Goal: Transaction & Acquisition: Obtain resource

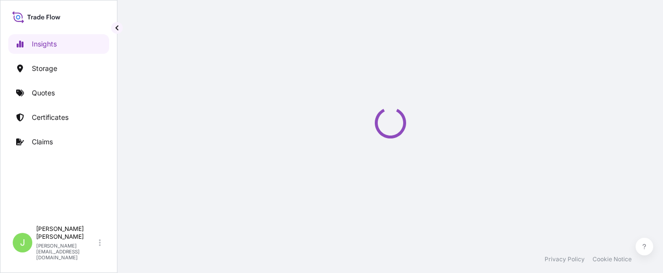
select select "2025"
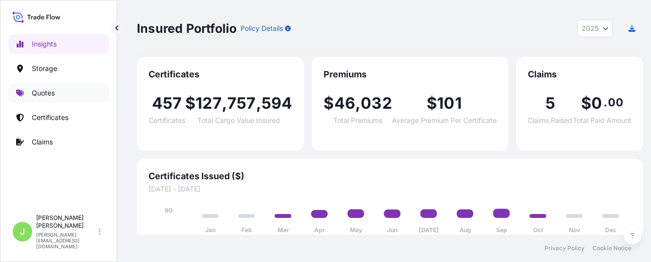
click at [64, 95] on link "Quotes" at bounding box center [58, 93] width 101 height 20
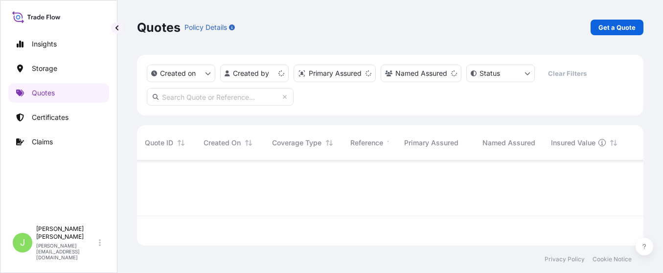
scroll to position [79, 495]
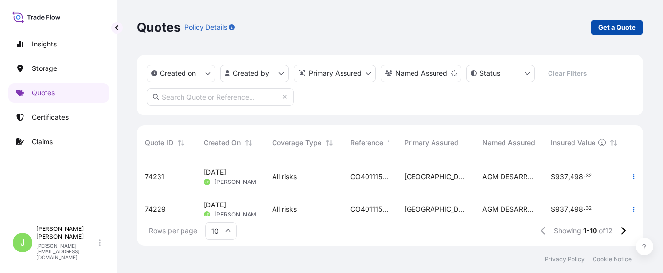
click at [616, 27] on p "Get a Quote" at bounding box center [616, 27] width 37 height 10
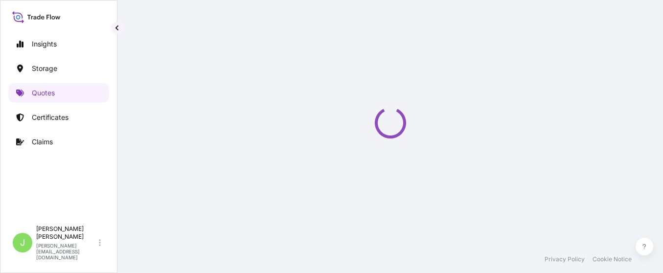
select select "Water"
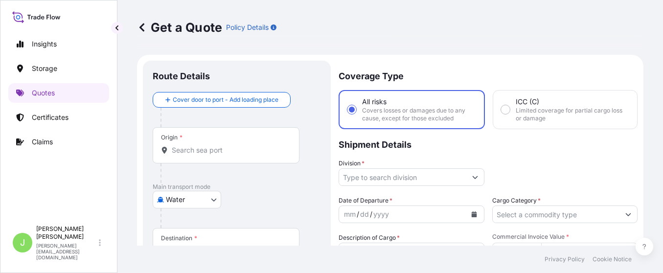
scroll to position [16, 0]
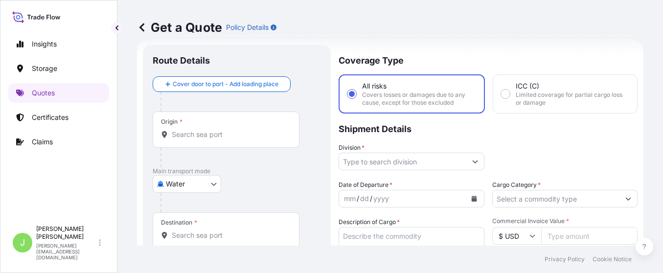
click at [272, 123] on div "Origin *" at bounding box center [226, 129] width 147 height 36
click at [272, 130] on input "Origin *" at bounding box center [229, 135] width 115 height 10
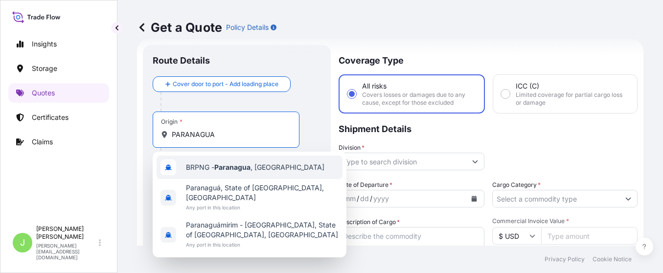
click at [212, 172] on span "BRPNG - [GEOGRAPHIC_DATA] , [GEOGRAPHIC_DATA]" at bounding box center [255, 167] width 138 height 10
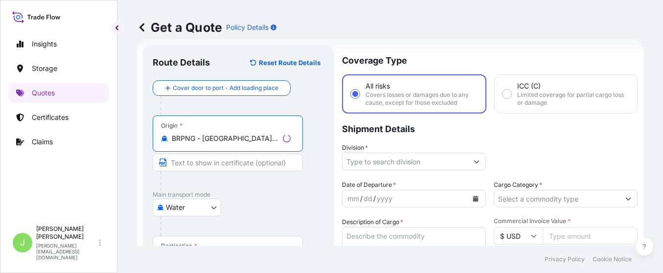
type input "BRPNG - [GEOGRAPHIC_DATA], [GEOGRAPHIC_DATA]"
click at [317, 184] on div "Origin * BRPNG - [GEOGRAPHIC_DATA], [GEOGRAPHIC_DATA]" at bounding box center [239, 152] width 172 height 75
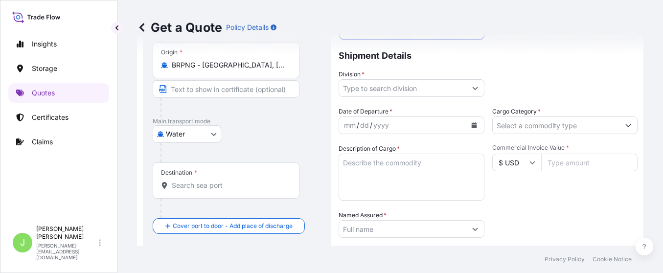
click at [198, 190] on div "Destination *" at bounding box center [226, 180] width 147 height 36
click at [198, 190] on input "Destination *" at bounding box center [229, 185] width 115 height 10
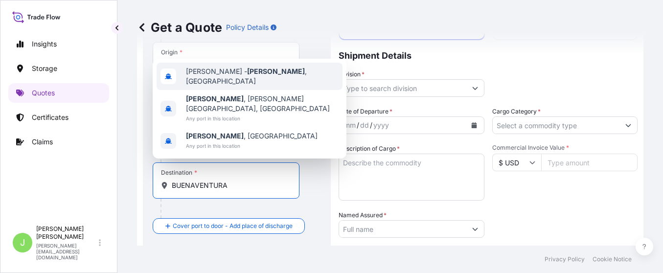
click at [211, 86] on span "[PERSON_NAME][GEOGRAPHIC_DATA] , [GEOGRAPHIC_DATA]" at bounding box center [262, 77] width 153 height 20
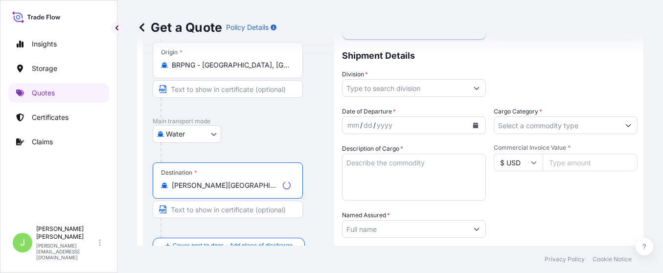
type input "[PERSON_NAME][GEOGRAPHIC_DATA], [GEOGRAPHIC_DATA]"
drag, startPoint x: 319, startPoint y: 153, endPoint x: 321, endPoint y: 147, distance: 6.2
click at [318, 152] on div at bounding box center [242, 153] width 164 height 20
click at [359, 84] on input "Division *" at bounding box center [404, 88] width 125 height 18
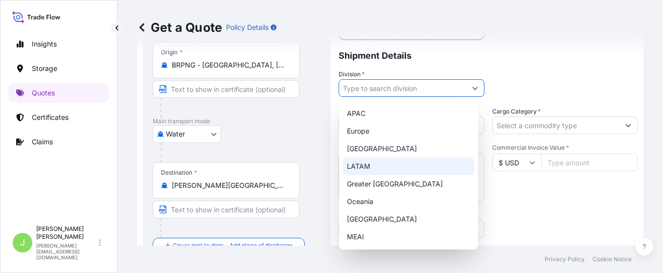
click at [367, 164] on div "LATAM" at bounding box center [408, 166] width 131 height 18
type input "LATAM"
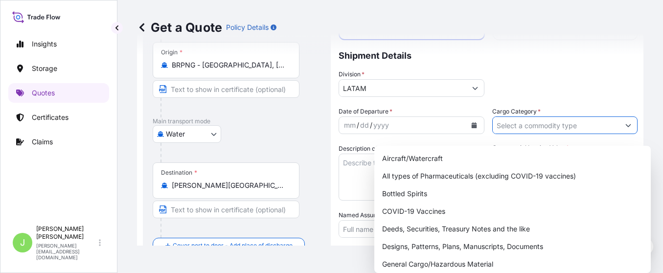
click at [511, 120] on div "Cargo Category *" at bounding box center [565, 120] width 146 height 27
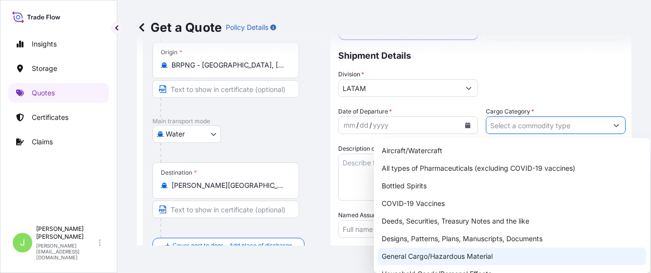
click at [427, 258] on div "General Cargo/Hazardous Material" at bounding box center [512, 256] width 268 height 18
type input "General Cargo/Hazardous Material"
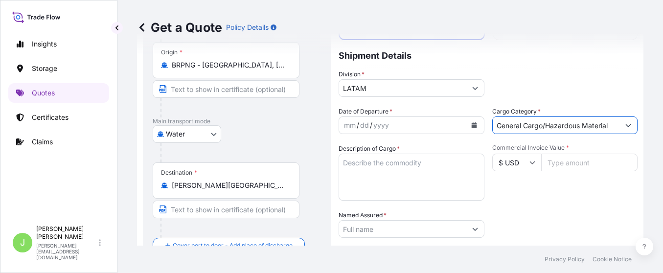
click at [471, 123] on icon "Calendar" at bounding box center [473, 125] width 5 height 6
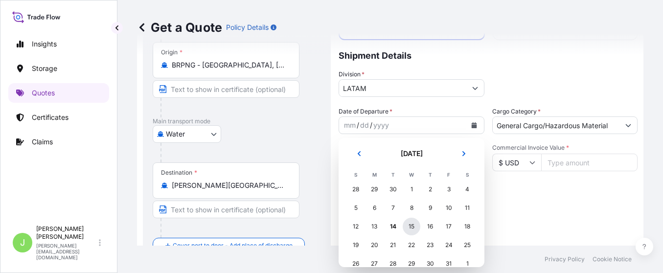
click at [411, 228] on div "15" at bounding box center [411, 227] width 18 height 18
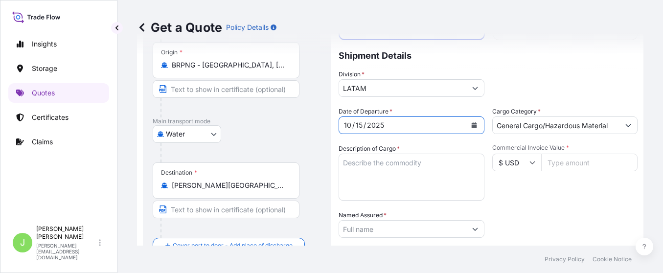
drag, startPoint x: 502, startPoint y: 216, endPoint x: 421, endPoint y: 185, distance: 86.4
click at [503, 216] on div "Packing Category Type to search a container mode Please select a primary mode o…" at bounding box center [565, 223] width 146 height 27
click at [383, 163] on textarea "Description of Cargo *" at bounding box center [411, 177] width 146 height 47
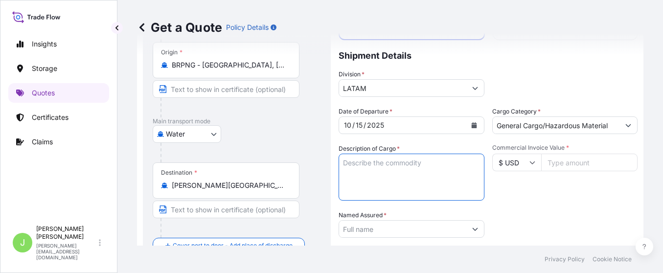
paste textarea "(PAPER+POLYETHYLENE+PAPER) IN A RECTANGULAR FORMAT IN THE SIZES"
type textarea "(PAPER+POLYETHYLENE+PAPER) IN A RECTANGULAR FORMAT IN THE SIZES"
click at [578, 164] on input "Commercial Invoice Value *" at bounding box center [589, 163] width 97 height 18
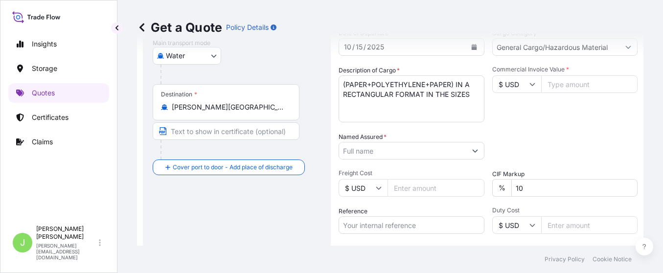
scroll to position [271, 0]
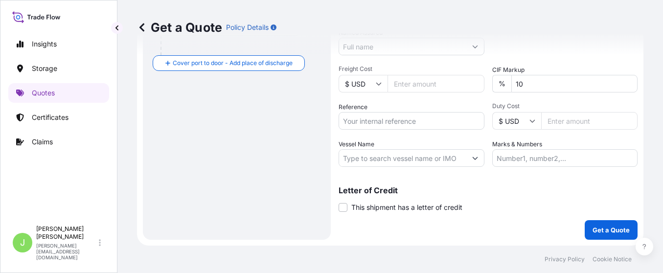
click at [390, 163] on input "Vessel Name" at bounding box center [402, 158] width 127 height 18
paste input "CAPE SOREL - 542N"
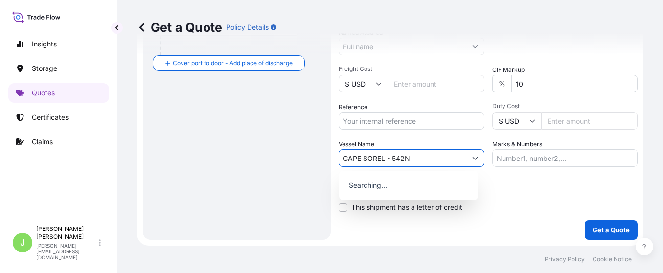
drag, startPoint x: 388, startPoint y: 156, endPoint x: 629, endPoint y: 136, distance: 241.9
click at [406, 154] on input "CAPE SOREL - 542N" at bounding box center [402, 158] width 127 height 18
type input "CAPE SOREL // 542N"
drag, startPoint x: 424, startPoint y: 124, endPoint x: 419, endPoint y: 124, distance: 5.9
click at [424, 124] on input "Reference" at bounding box center [411, 121] width 146 height 18
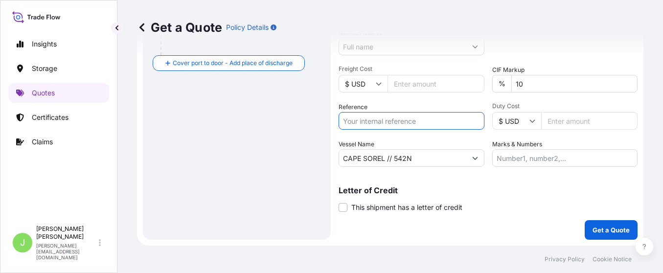
paste input "CO4011155513"
type input "CO4011155513"
click at [546, 165] on input "Marks & Numbers" at bounding box center [565, 158] width 146 height 18
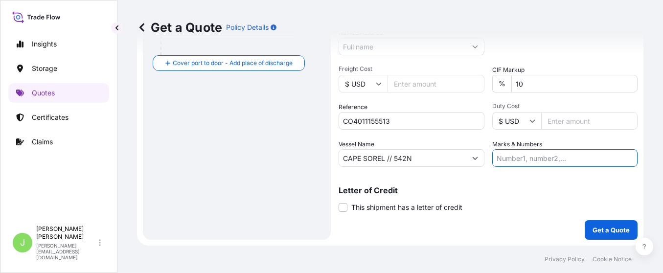
paste input "ATL202509029"
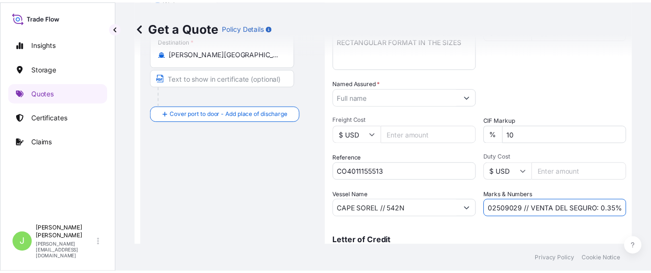
scroll to position [198, 0]
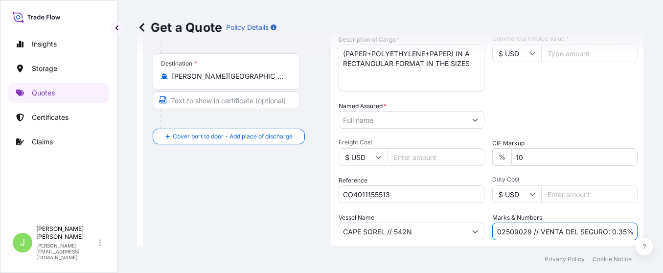
type input "ATL202509029 // VENTA DEL SEGURO: 0.35%"
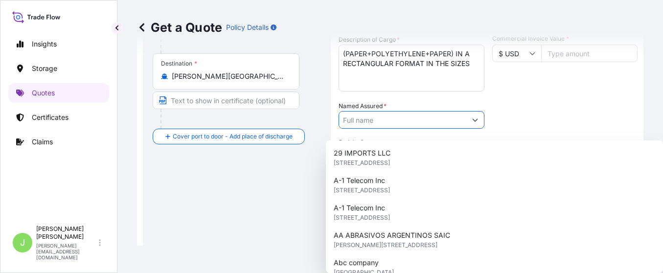
scroll to position [0, 0]
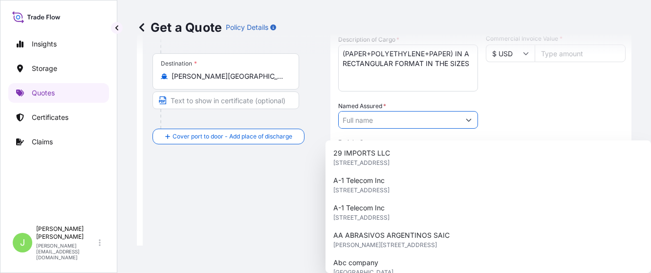
click at [411, 120] on input "Named Assured *" at bounding box center [399, 120] width 121 height 18
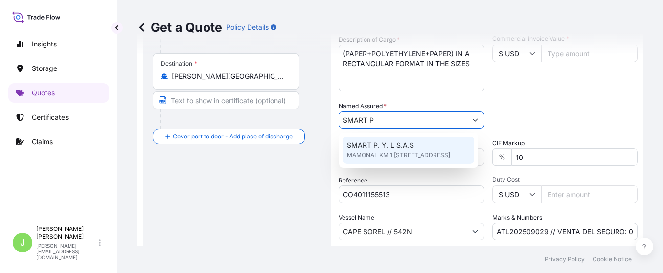
click at [408, 150] on span "MAMONAL KM 1 [STREET_ADDRESS]" at bounding box center [398, 155] width 103 height 10
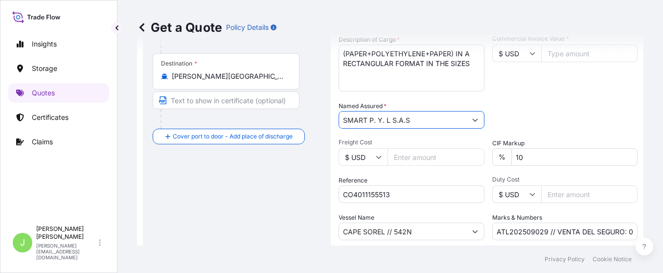
click at [442, 120] on input "SMART P. Y. L S.A.S" at bounding box center [402, 120] width 127 height 18
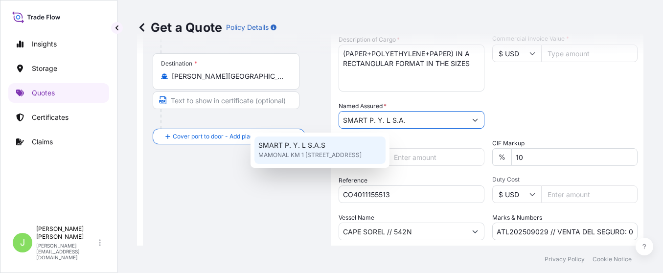
click at [385, 143] on div "SMART P. Y. L S.A.S MAMONAL KM 1 [STREET_ADDRESS]" at bounding box center [319, 149] width 131 height 27
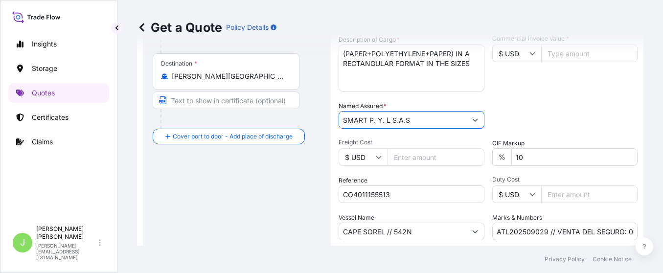
type input "SMART P. Y. L S.A.S"
click at [572, 111] on div "Packing Category Type to search a container mode Please select a primary mode o…" at bounding box center [565, 114] width 146 height 27
click at [429, 156] on input "Freight Cost" at bounding box center [435, 157] width 97 height 18
type input "2100"
click at [543, 96] on div "Date of Departure * [DATE] Cargo Category * General Cargo/Hazardous Material De…" at bounding box center [487, 119] width 299 height 243
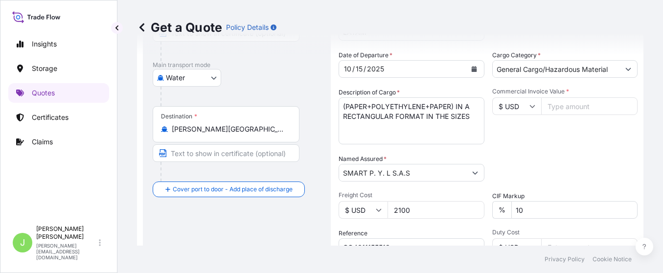
scroll to position [125, 0]
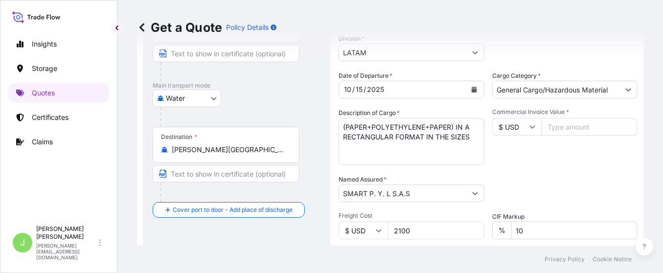
click at [563, 132] on input "Commercial Invoice Value *" at bounding box center [589, 127] width 97 height 18
type input "32500"
click at [572, 177] on div "Packing Category Type to search a container mode Please select a primary mode o…" at bounding box center [565, 188] width 146 height 27
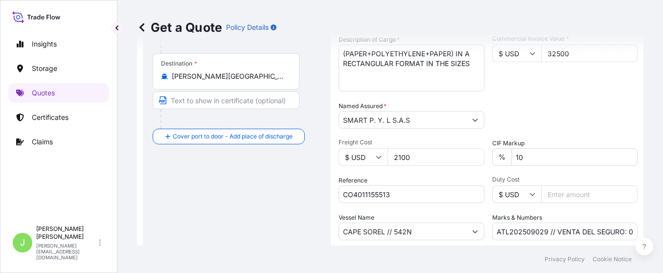
scroll to position [271, 0]
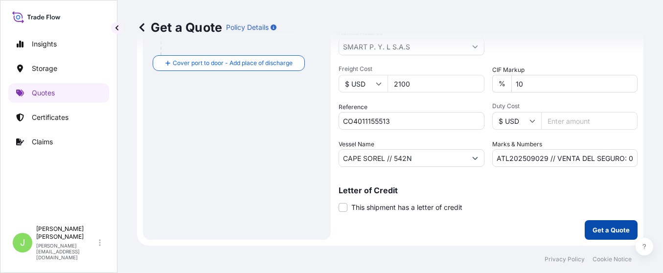
click at [592, 227] on p "Get a Quote" at bounding box center [610, 230] width 37 height 10
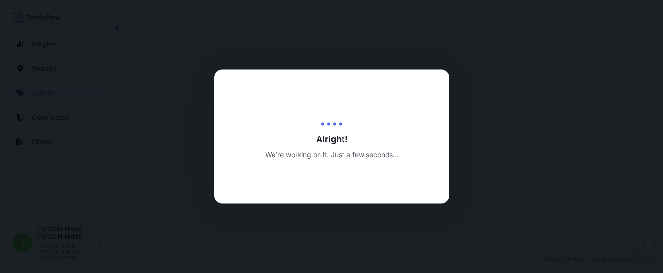
select select "Water"
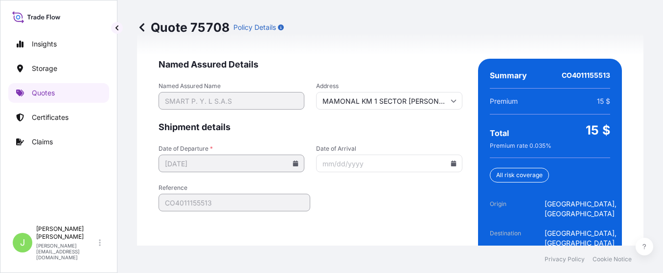
scroll to position [1616, 0]
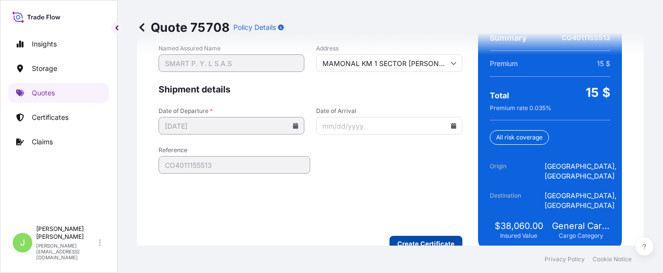
type input "MAMONAL KM 1 SECTOR [PERSON_NAME]° 7C 39 CENTRO LOGISTICOBLOC PORT 1 OFICINA 23…"
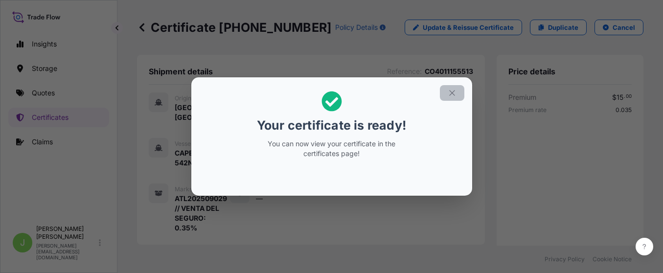
click at [451, 92] on icon "button" at bounding box center [451, 92] width 5 height 5
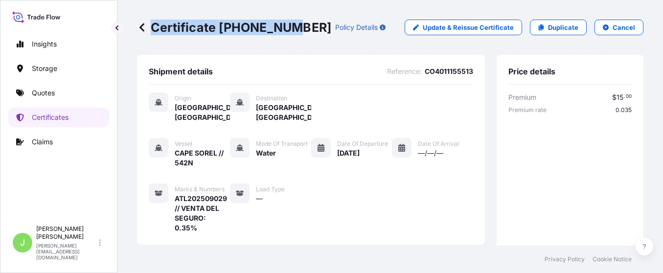
drag, startPoint x: 153, startPoint y: 30, endPoint x: 291, endPoint y: 27, distance: 138.4
click at [291, 27] on p "Certificate [PHONE_NUMBER]" at bounding box center [234, 28] width 194 height 16
copy p "Certificate 31619-486-"
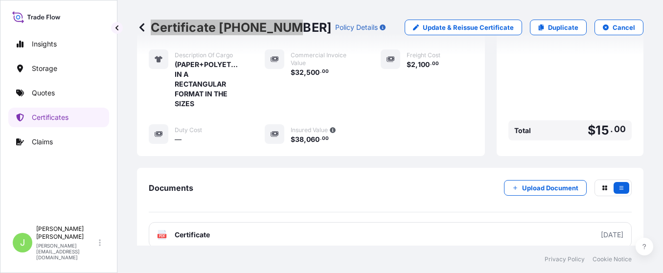
scroll to position [381, 0]
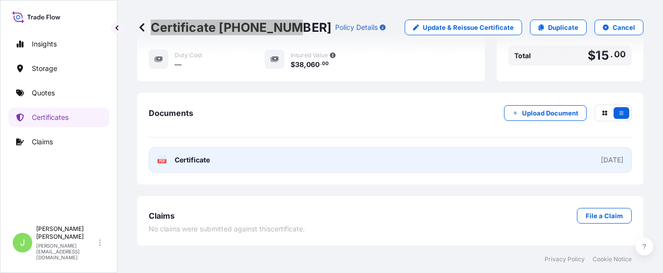
click at [360, 155] on link "PDF Certificate [DATE]" at bounding box center [390, 159] width 483 height 25
